Goal: Navigation & Orientation: Find specific page/section

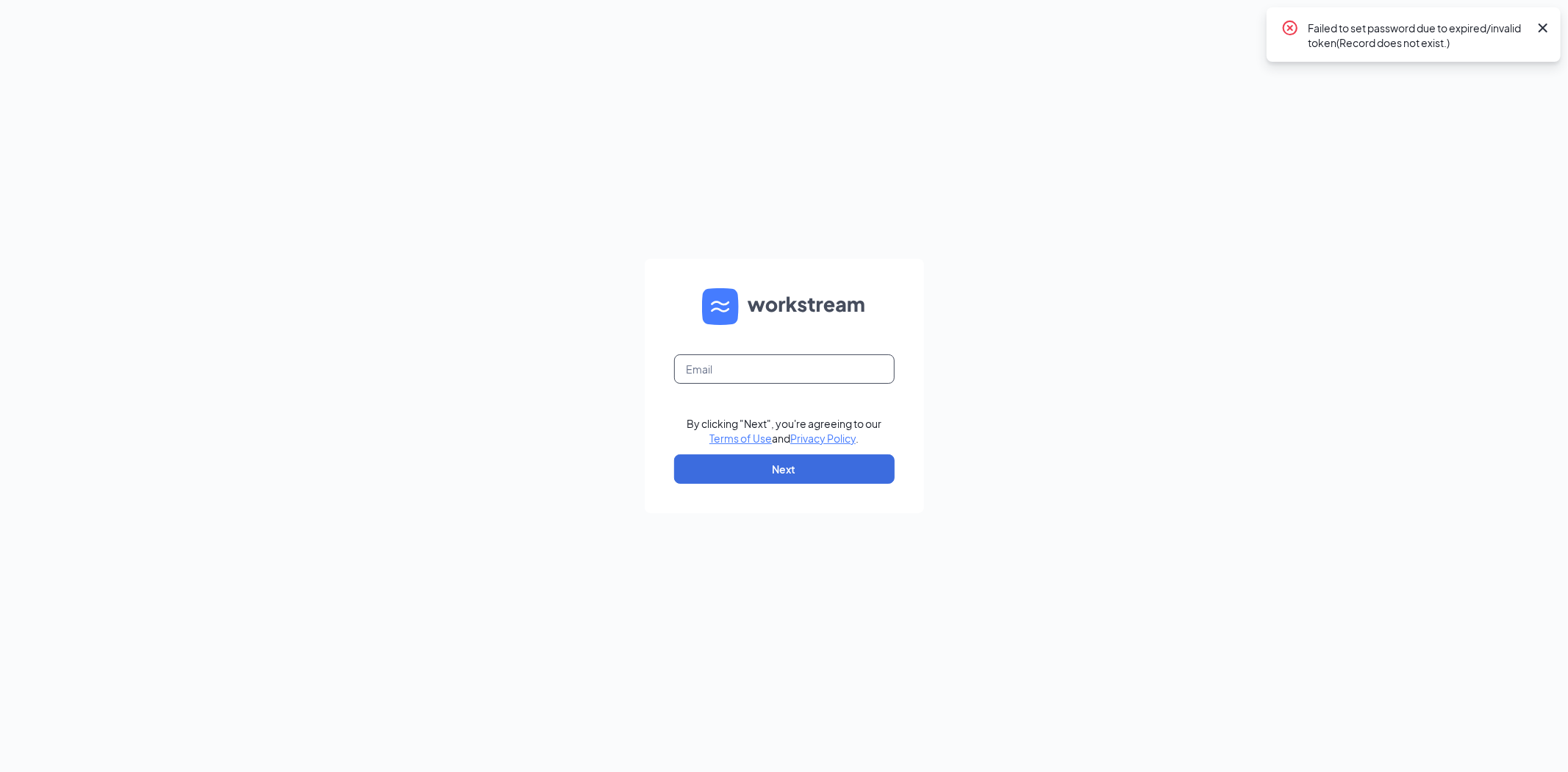
click at [739, 372] on input "text" at bounding box center [784, 368] width 220 height 29
type input "[EMAIL_ADDRESS][DOMAIN_NAME]"
click at [812, 457] on button "Next" at bounding box center [784, 468] width 220 height 29
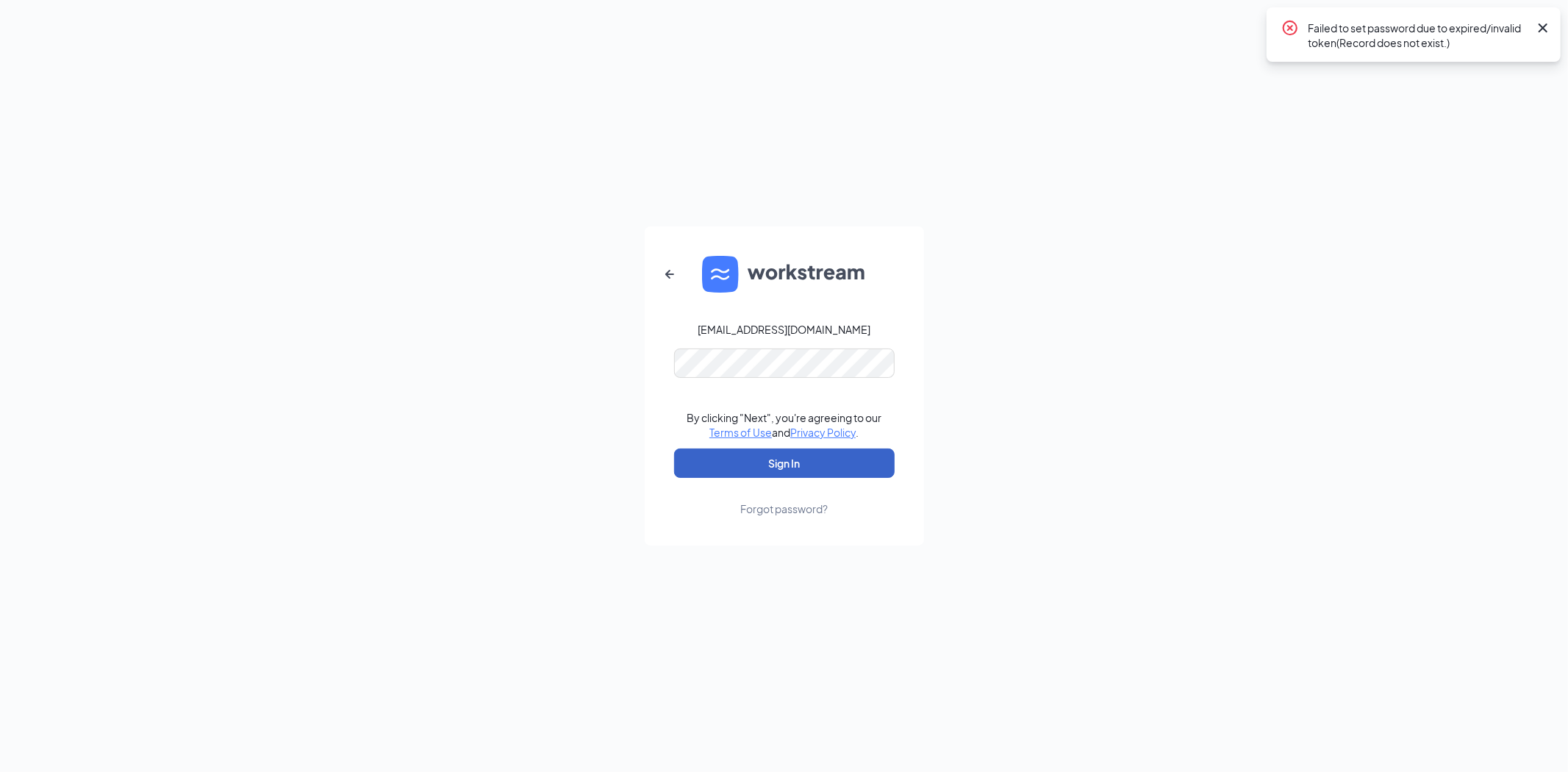
click at [805, 453] on button "Sign In" at bounding box center [784, 463] width 220 height 29
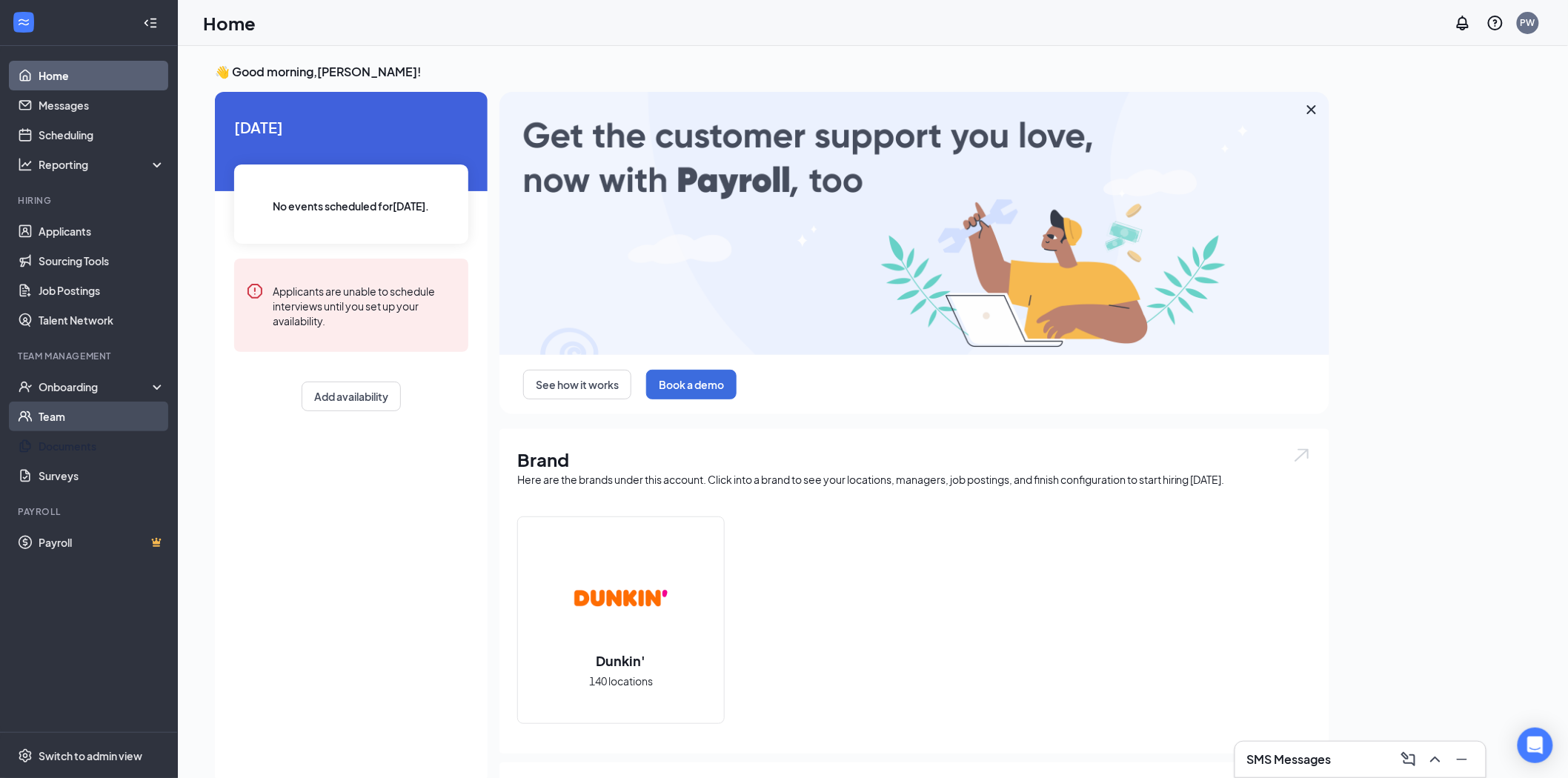
click at [42, 418] on link "Team" at bounding box center [102, 415] width 126 height 29
